Goal: Information Seeking & Learning: Learn about a topic

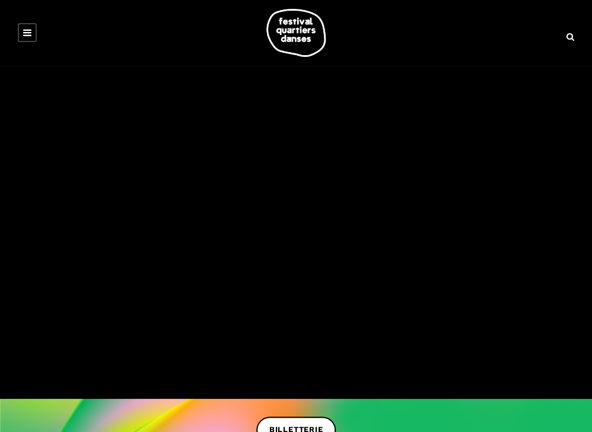
click at [21, 32] on link at bounding box center [27, 32] width 19 height 19
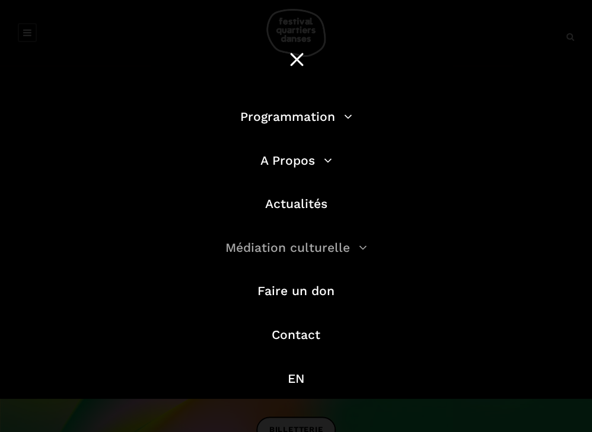
click at [340, 247] on link "Médiation culturelle" at bounding box center [296, 247] width 142 height 15
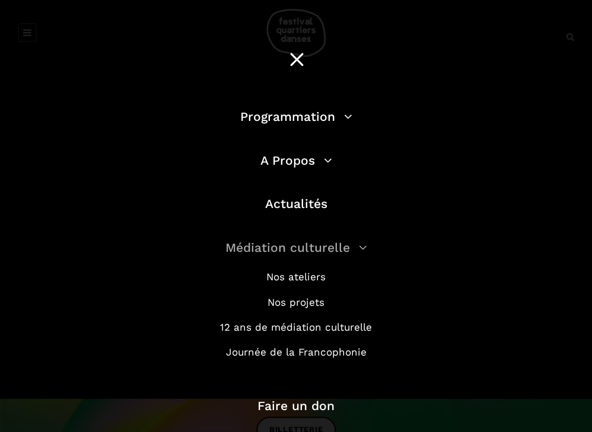
click at [340, 247] on link "Médiation culturelle" at bounding box center [296, 247] width 142 height 15
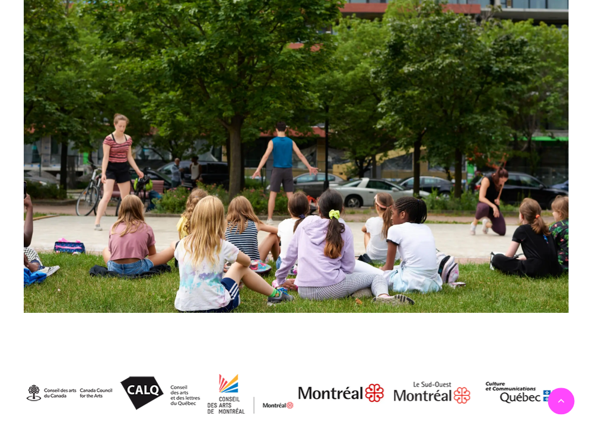
scroll to position [1093, 0]
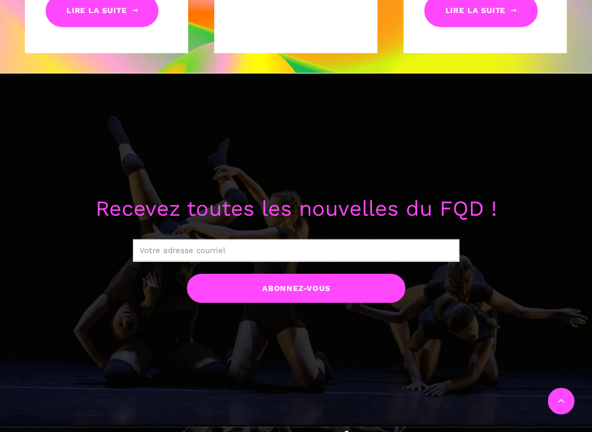
scroll to position [427, 0]
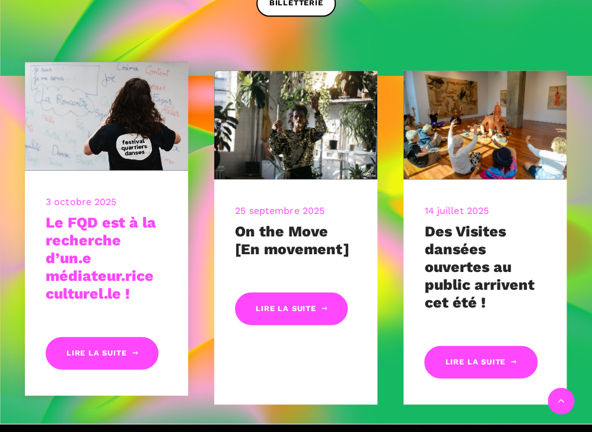
click at [85, 224] on link "Le FQD est à la recherche d’un.e médiateur.rice culturel.le !" at bounding box center [101, 258] width 110 height 88
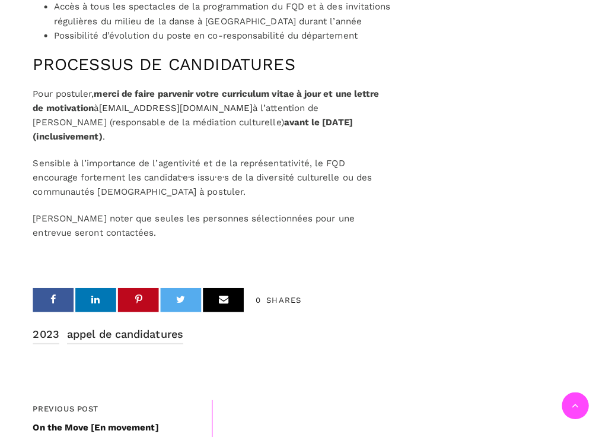
scroll to position [1625, 0]
